Goal: Find specific page/section: Find specific page/section

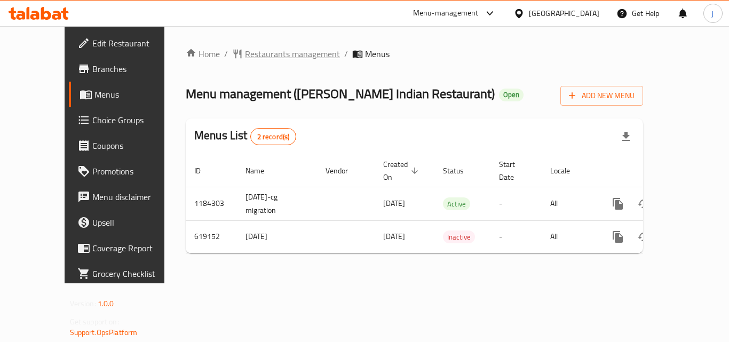
click at [253, 56] on span "Restaurants management" at bounding box center [292, 54] width 95 height 13
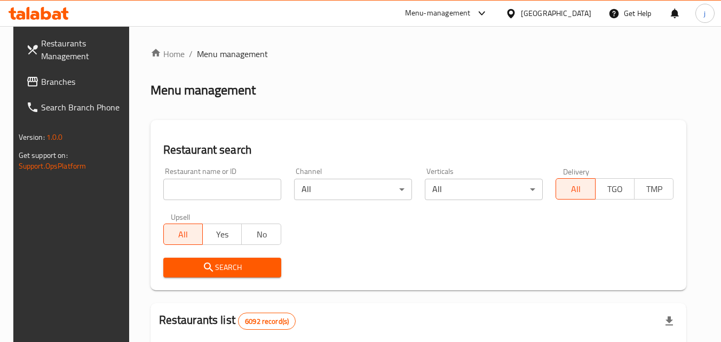
click at [204, 189] on input "search" at bounding box center [222, 189] width 118 height 21
click at [54, 80] on span "Branches" at bounding box center [83, 81] width 84 height 13
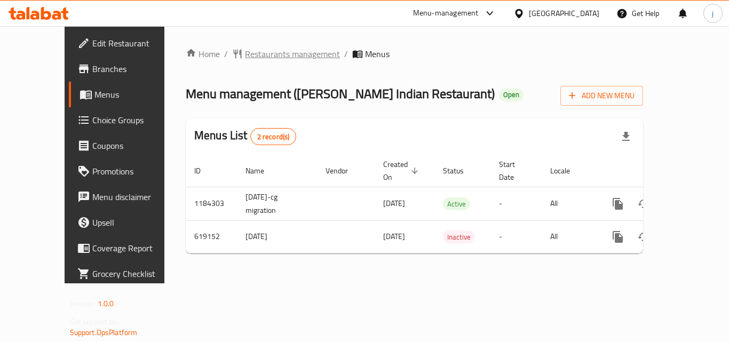
click at [266, 56] on span "Restaurants management" at bounding box center [292, 54] width 95 height 13
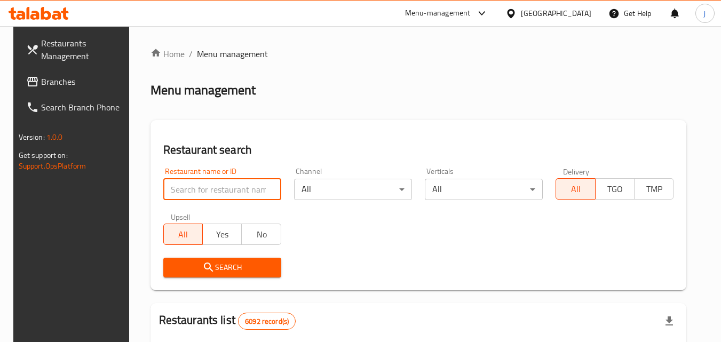
click at [229, 190] on input "search" at bounding box center [222, 189] width 118 height 21
paste input "639058"
type input "639058"
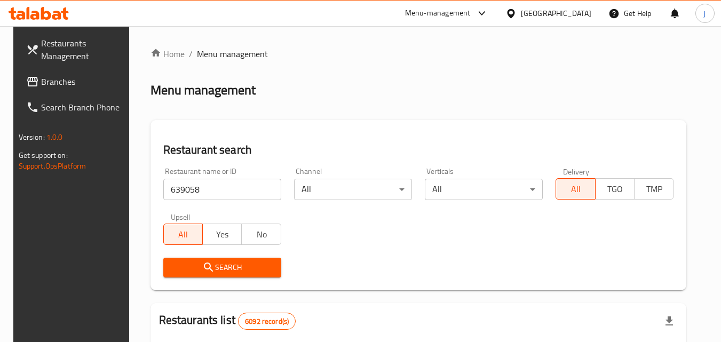
click at [241, 261] on span "Search" at bounding box center [222, 267] width 101 height 13
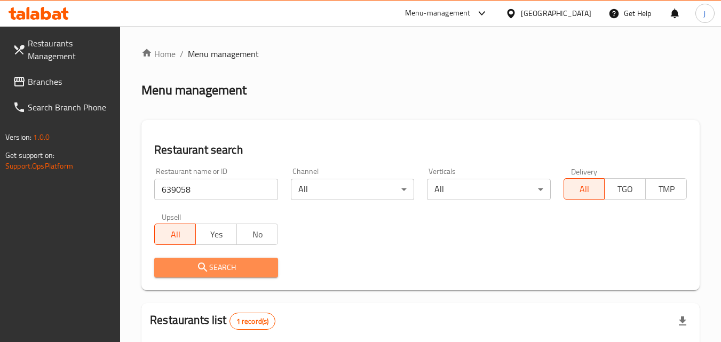
click at [238, 266] on span "Search" at bounding box center [216, 267] width 106 height 13
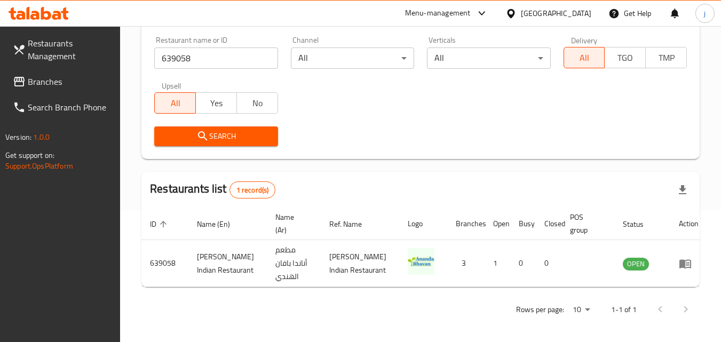
scroll to position [134, 0]
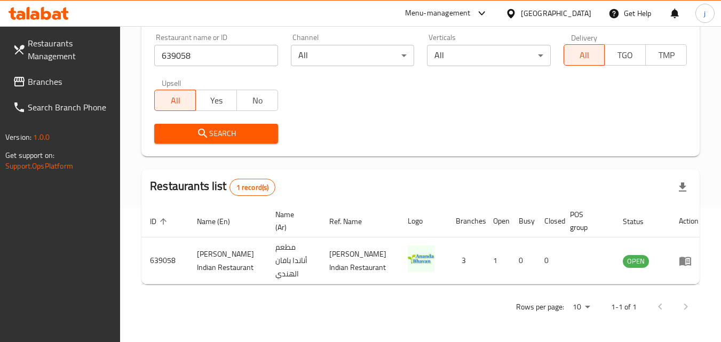
click at [234, 136] on span "Search" at bounding box center [216, 133] width 106 height 13
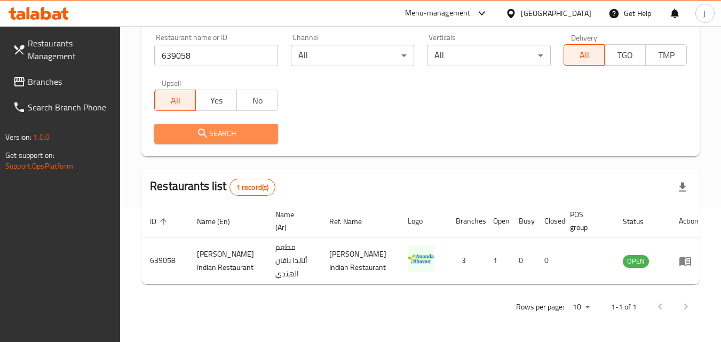
click at [234, 136] on span "Search" at bounding box center [216, 133] width 106 height 13
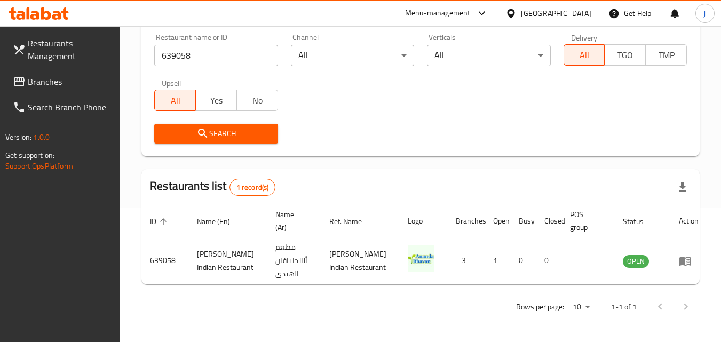
click at [234, 136] on span "Search" at bounding box center [216, 133] width 106 height 13
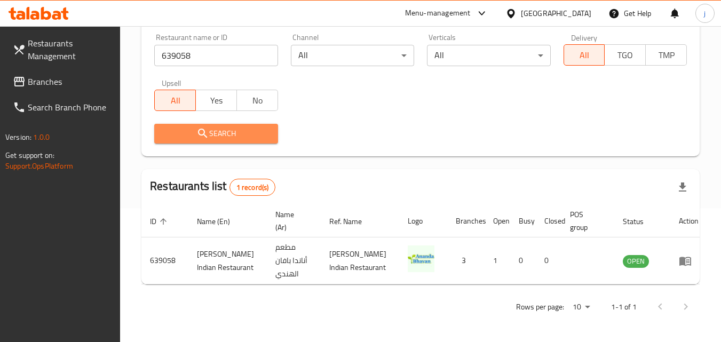
click at [234, 136] on span "Search" at bounding box center [216, 133] width 106 height 13
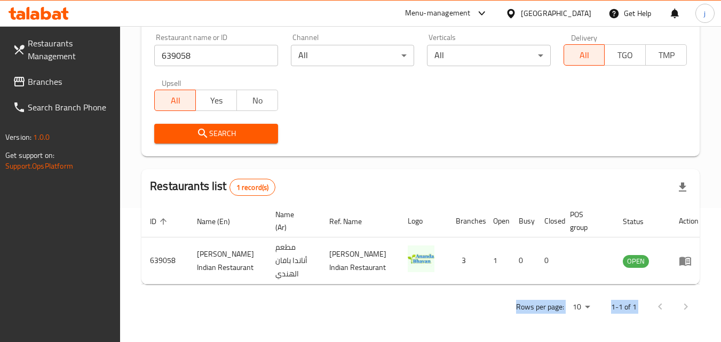
drag, startPoint x: 410, startPoint y: 285, endPoint x: 685, endPoint y: 289, distance: 274.9
click at [684, 289] on div "Home / Menu management Menu management Restaurant search Restaurant name or ID …" at bounding box center [420, 117] width 558 height 407
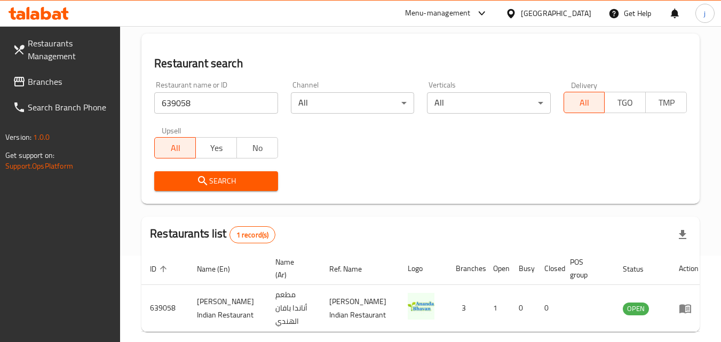
scroll to position [0, 0]
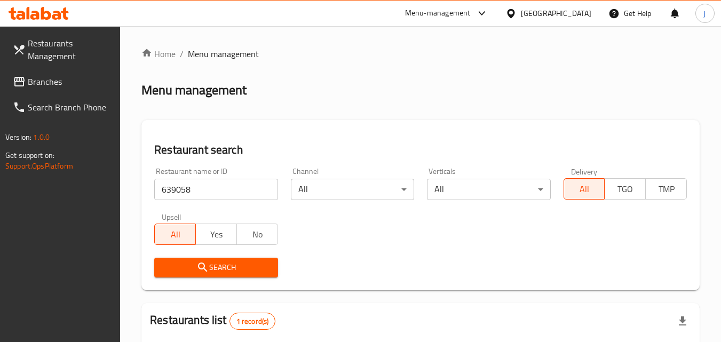
click at [51, 44] on span "Restaurants Management" at bounding box center [70, 50] width 84 height 26
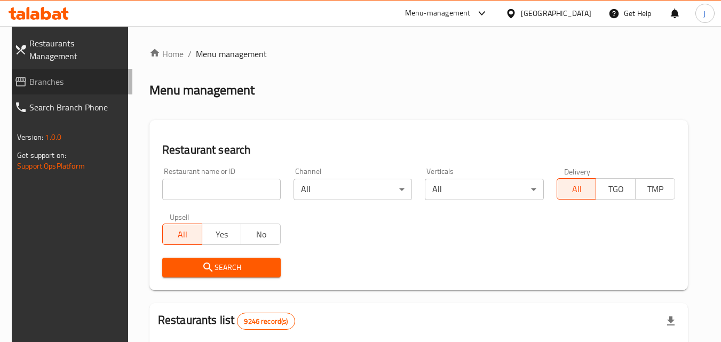
click at [33, 75] on span "Branches" at bounding box center [76, 81] width 94 height 13
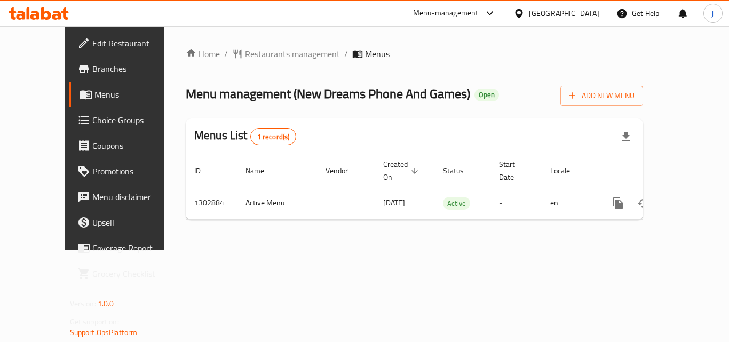
click at [92, 71] on span "Branches" at bounding box center [134, 68] width 85 height 13
click at [92, 39] on span "Edit Restaurant" at bounding box center [134, 43] width 85 height 13
click at [260, 52] on span "Restaurants management" at bounding box center [292, 54] width 95 height 13
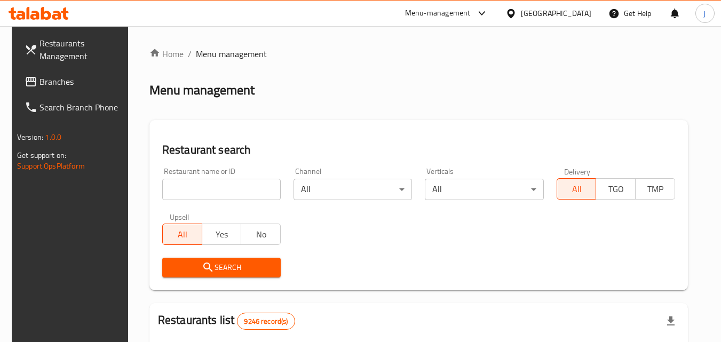
click at [201, 191] on input "search" at bounding box center [221, 189] width 119 height 21
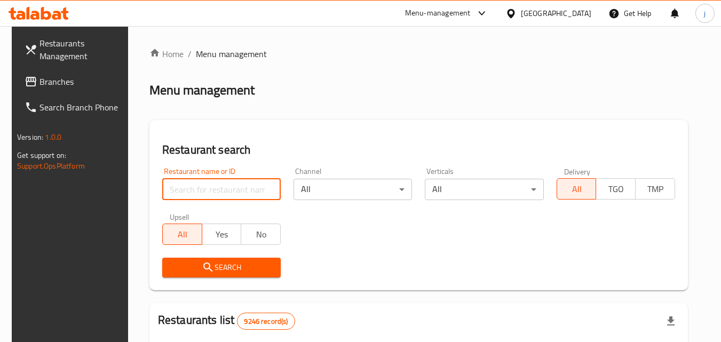
paste input "773862"
type input "773862"
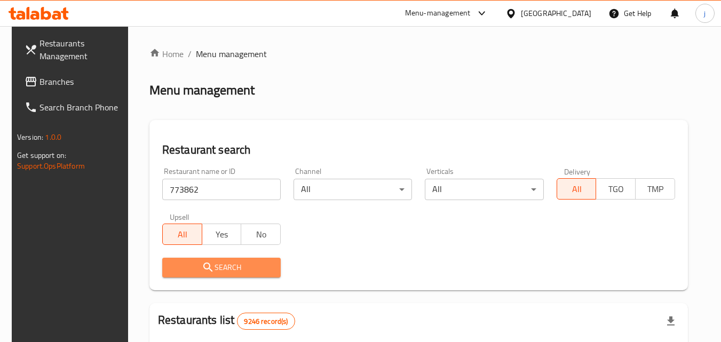
click at [264, 268] on span "Search" at bounding box center [221, 267] width 101 height 13
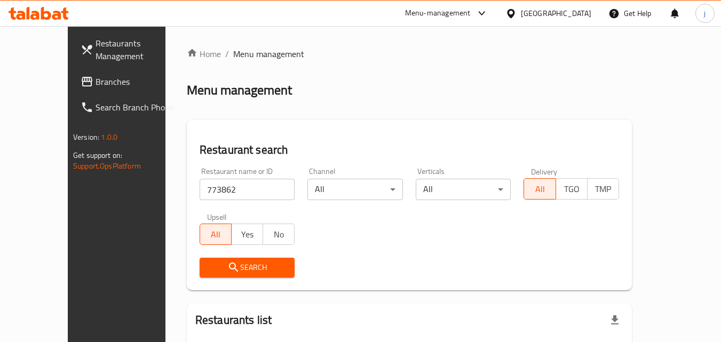
click at [590, 11] on div "Qatar" at bounding box center [556, 13] width 70 height 12
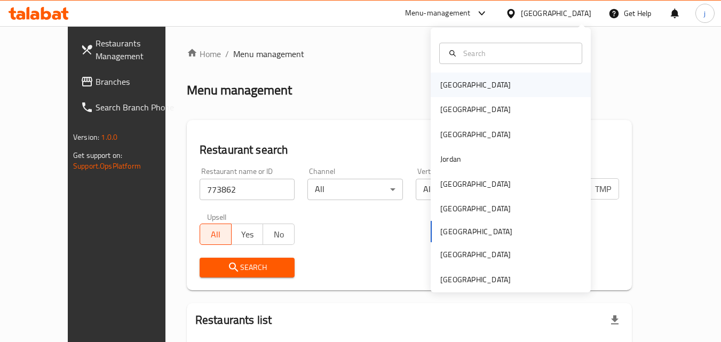
click at [483, 82] on div "Bahrain" at bounding box center [511, 85] width 160 height 25
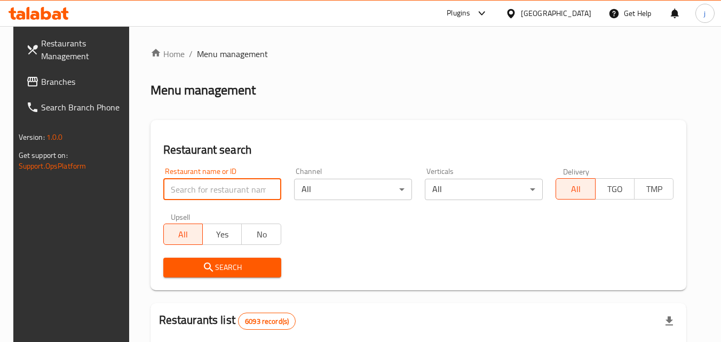
click at [211, 188] on input "search" at bounding box center [222, 189] width 118 height 21
paste input "773862"
type input "773862"
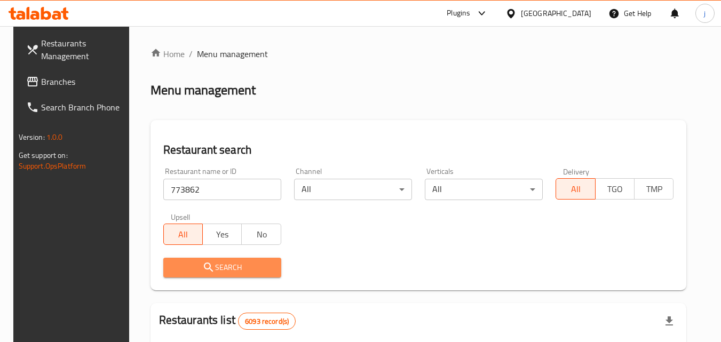
click at [215, 262] on span "Search" at bounding box center [222, 267] width 101 height 13
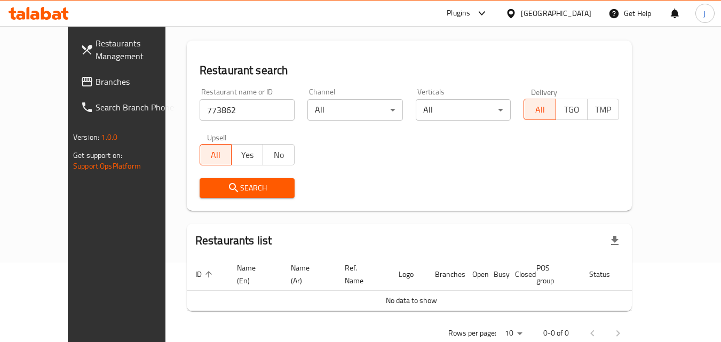
scroll to position [94, 0]
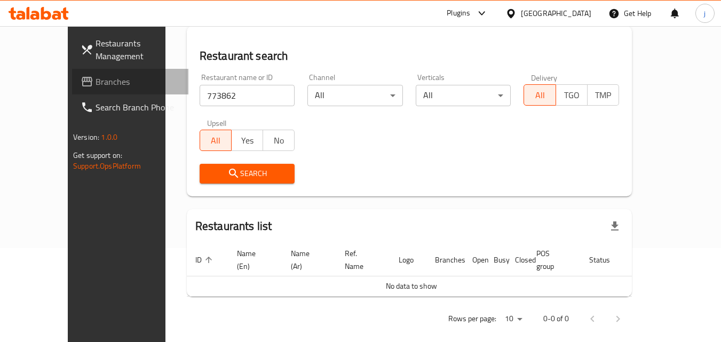
click at [96, 86] on span "Branches" at bounding box center [138, 81] width 84 height 13
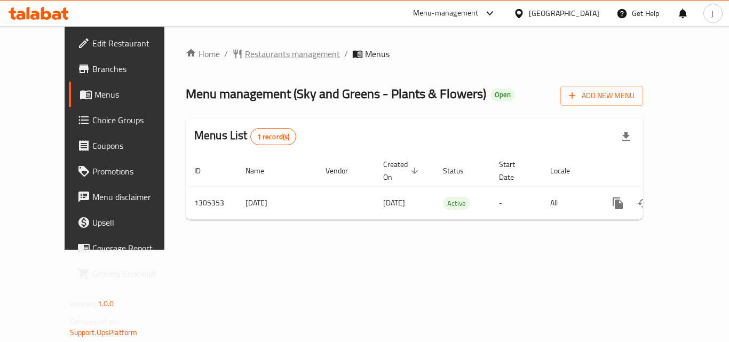
click at [248, 54] on span "Restaurants management" at bounding box center [292, 54] width 95 height 13
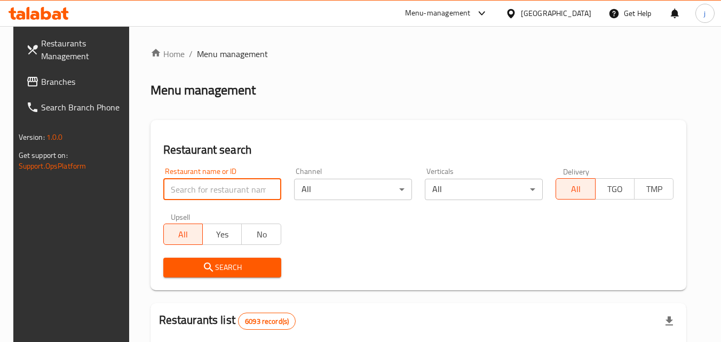
paste input "703662"
type input "703662"
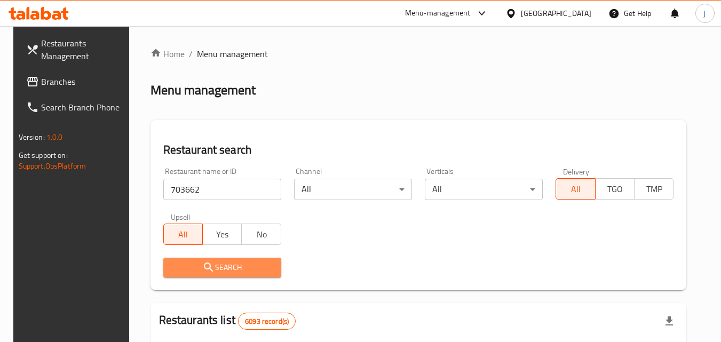
click at [211, 271] on span "Search" at bounding box center [222, 267] width 101 height 13
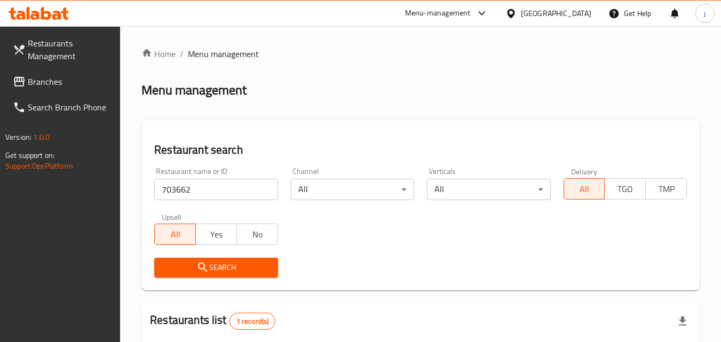
click at [211, 271] on span "Search" at bounding box center [216, 267] width 106 height 13
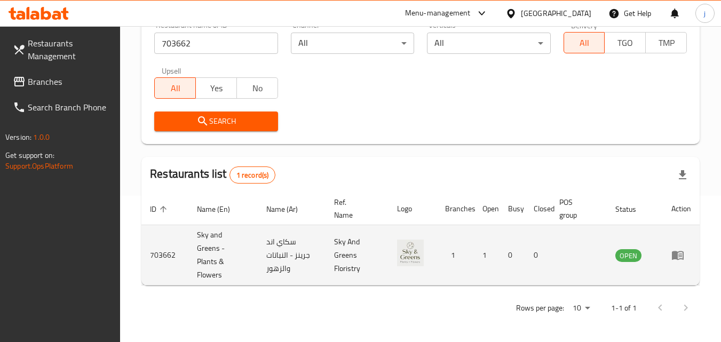
scroll to position [147, 0]
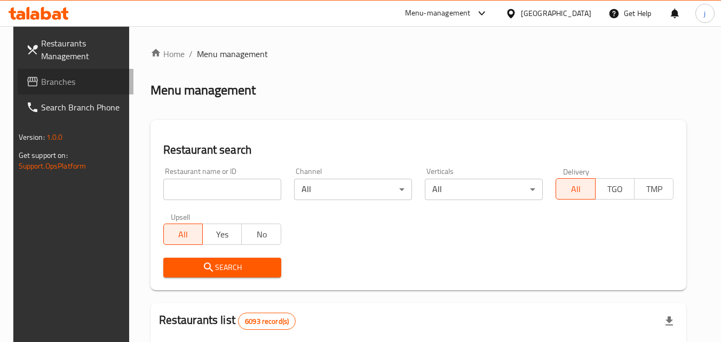
click at [57, 79] on span "Branches" at bounding box center [83, 81] width 84 height 13
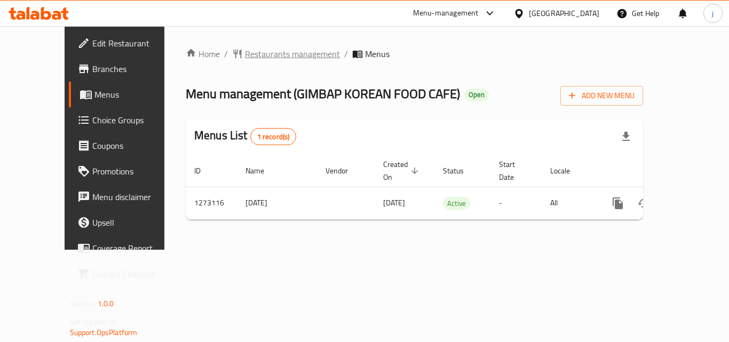
click at [257, 53] on span "Restaurants management" at bounding box center [292, 54] width 95 height 13
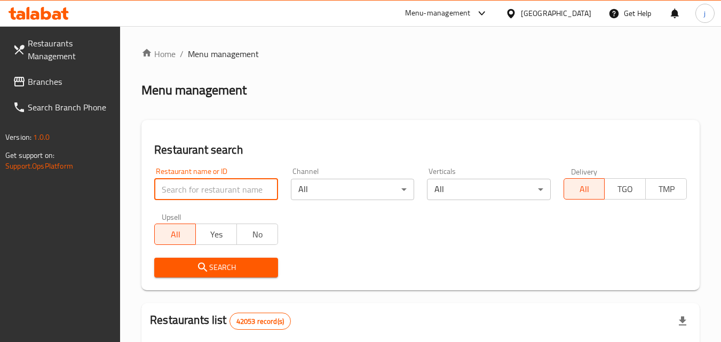
click at [236, 190] on input "search" at bounding box center [215, 189] width 123 height 21
paste input "690598"
type input "690598"
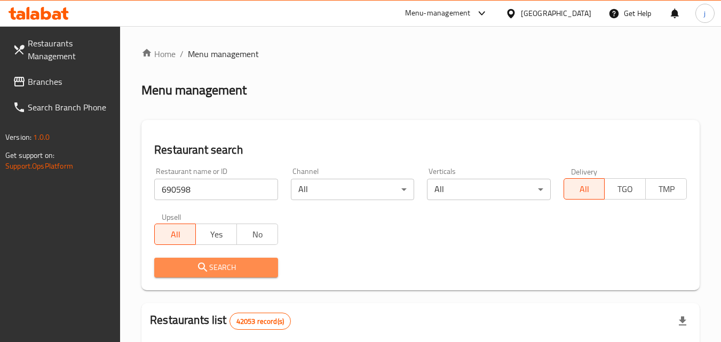
click at [236, 270] on span "Search" at bounding box center [216, 267] width 106 height 13
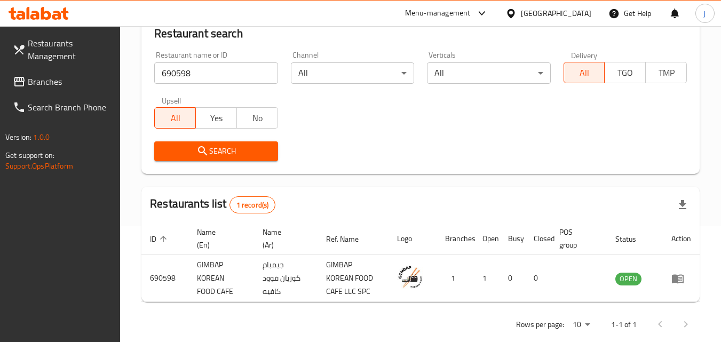
scroll to position [134, 0]
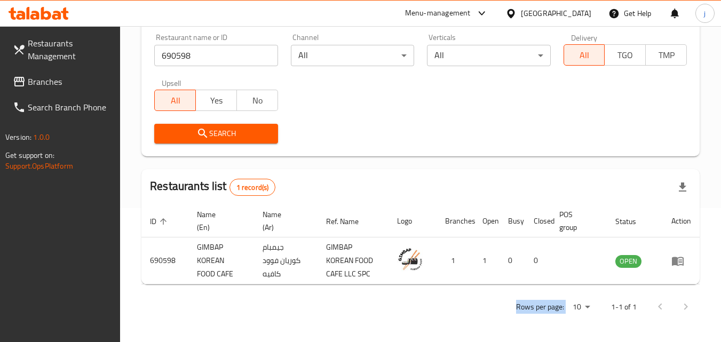
drag, startPoint x: 350, startPoint y: 288, endPoint x: 609, endPoint y: 287, distance: 258.4
click at [609, 287] on div "Home / Menu management Menu management Restaurant search Restaurant name or ID …" at bounding box center [420, 117] width 558 height 407
click at [667, 288] on div "Home / Menu management Menu management Restaurant search Restaurant name or ID …" at bounding box center [420, 117] width 558 height 407
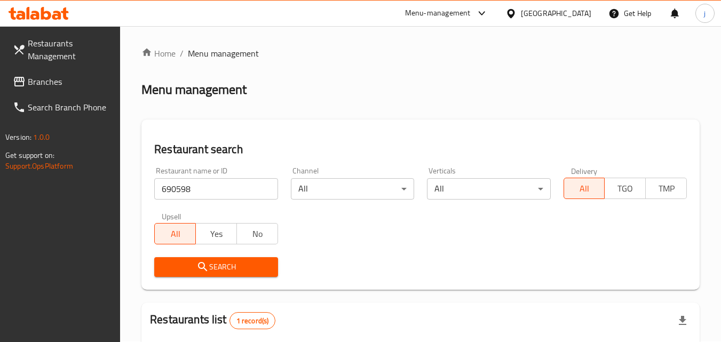
scroll to position [0, 0]
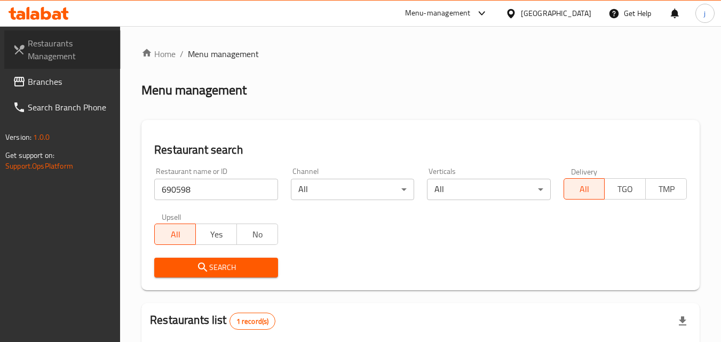
click at [51, 46] on span "Restaurants Management" at bounding box center [70, 50] width 84 height 26
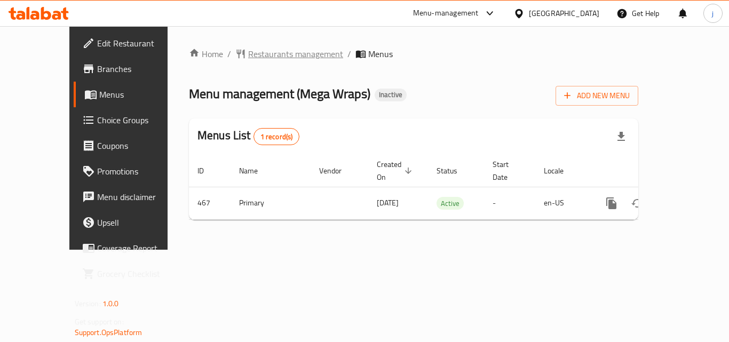
click at [248, 56] on span "Restaurants management" at bounding box center [295, 54] width 95 height 13
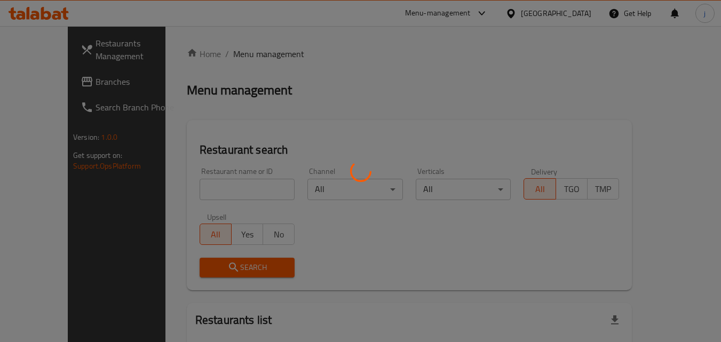
click at [191, 187] on div at bounding box center [360, 171] width 721 height 342
click at [207, 192] on div at bounding box center [360, 171] width 721 height 342
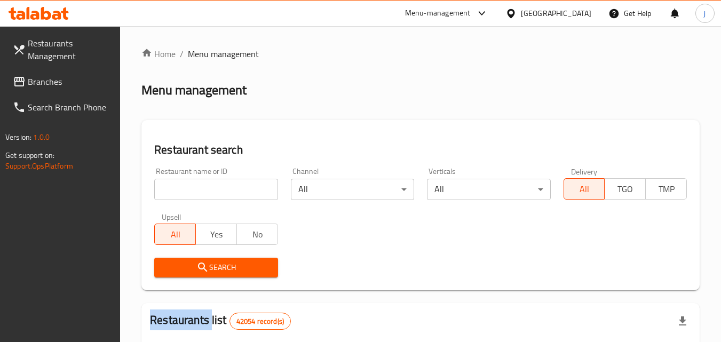
click at [207, 192] on div at bounding box center [360, 171] width 721 height 342
click at [207, 192] on input "search" at bounding box center [215, 189] width 123 height 21
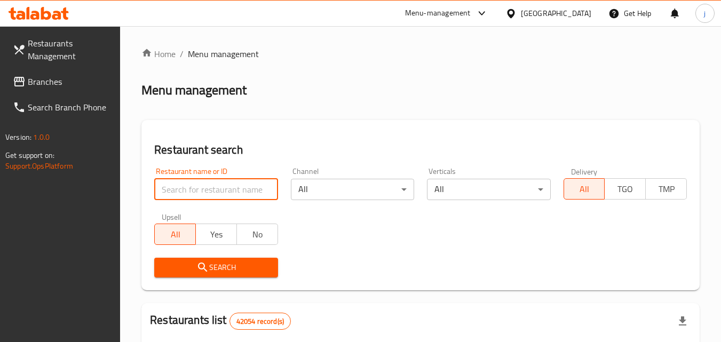
paste input "340"
type input "340"
click button "Search" at bounding box center [215, 268] width 123 height 20
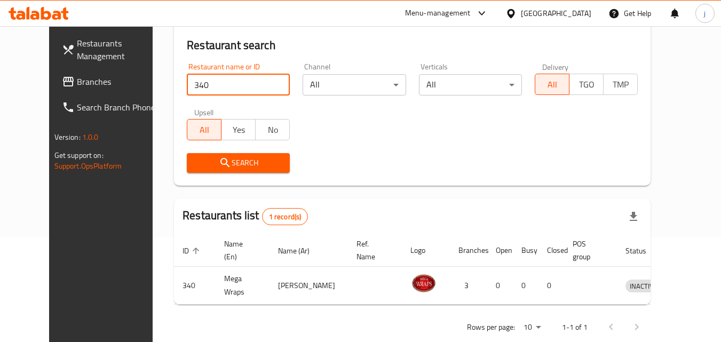
scroll to position [107, 0]
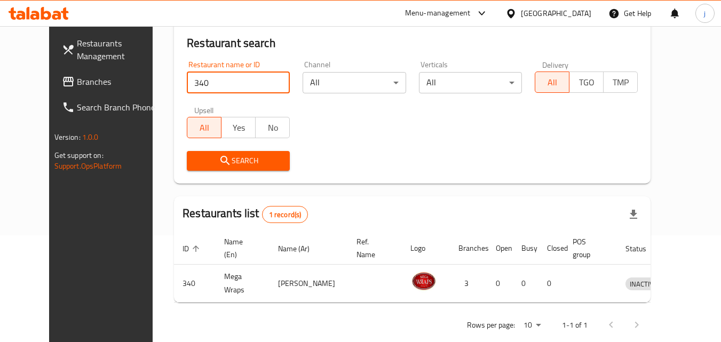
click at [214, 160] on span "Search" at bounding box center [238, 160] width 86 height 13
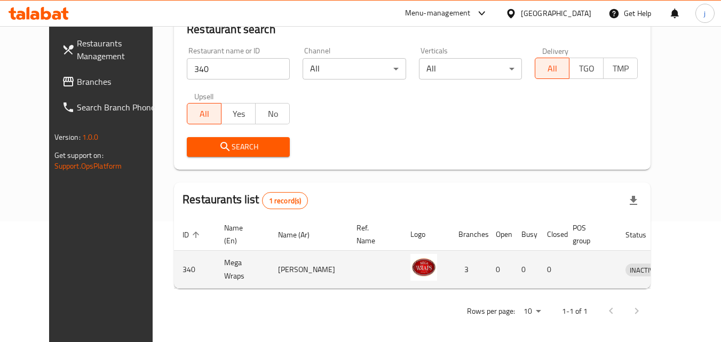
scroll to position [125, 0]
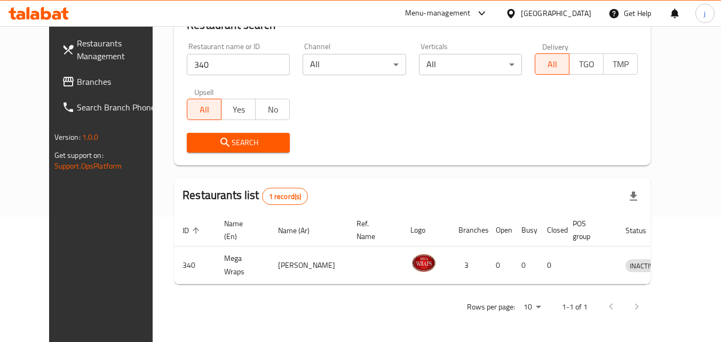
click at [219, 140] on icon "submit" at bounding box center [225, 142] width 13 height 13
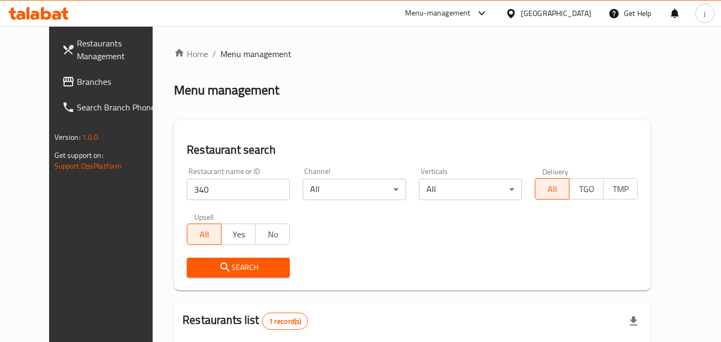
scroll to position [107, 0]
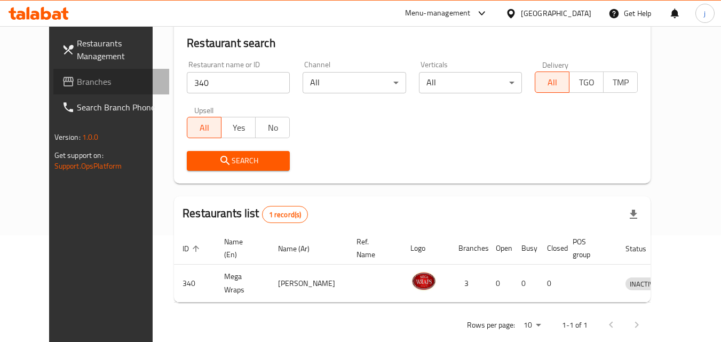
click at [77, 79] on span "Branches" at bounding box center [119, 81] width 84 height 13
